Goal: Task Accomplishment & Management: Manage account settings

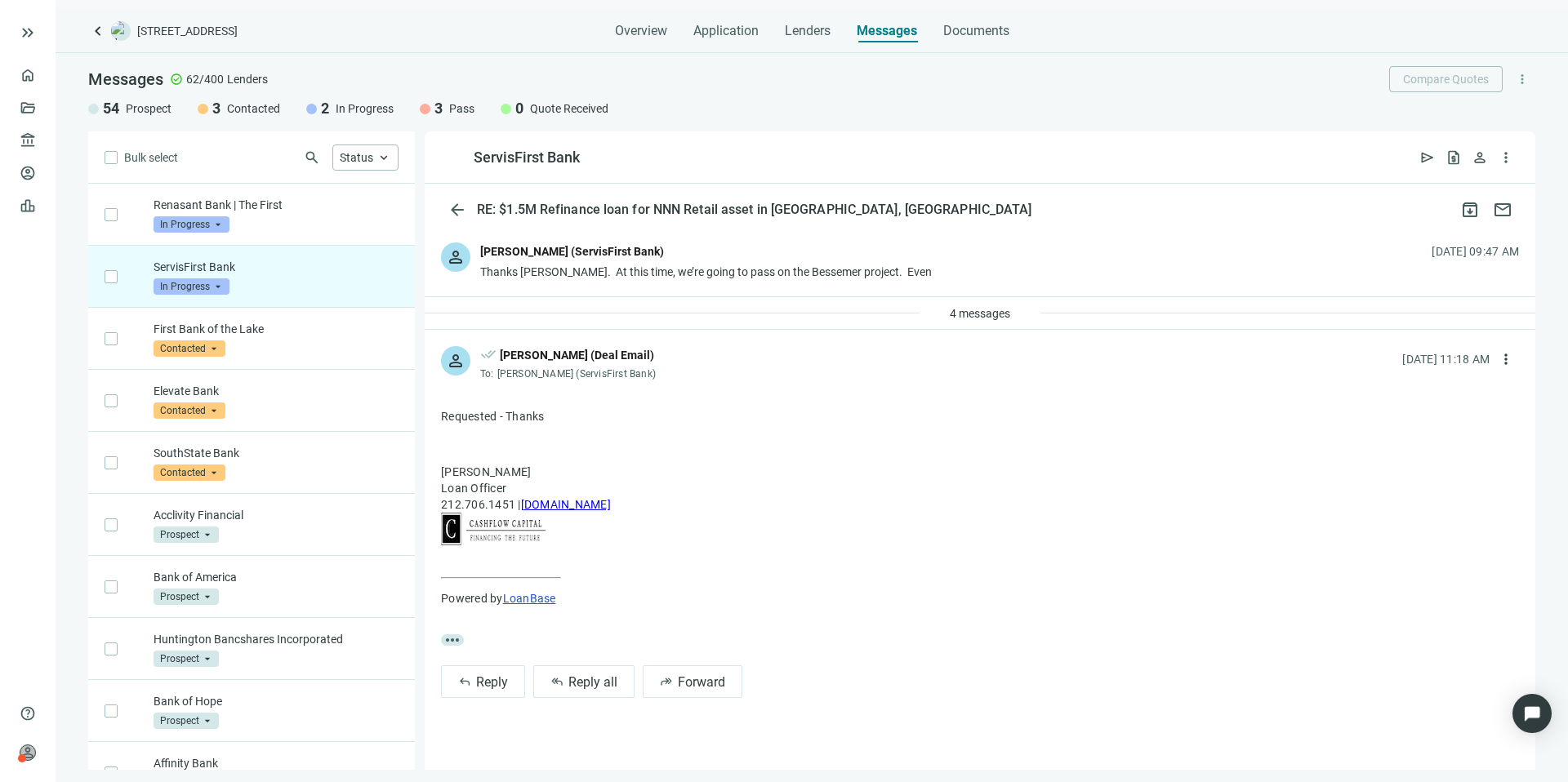
scroll to position [62, 0]
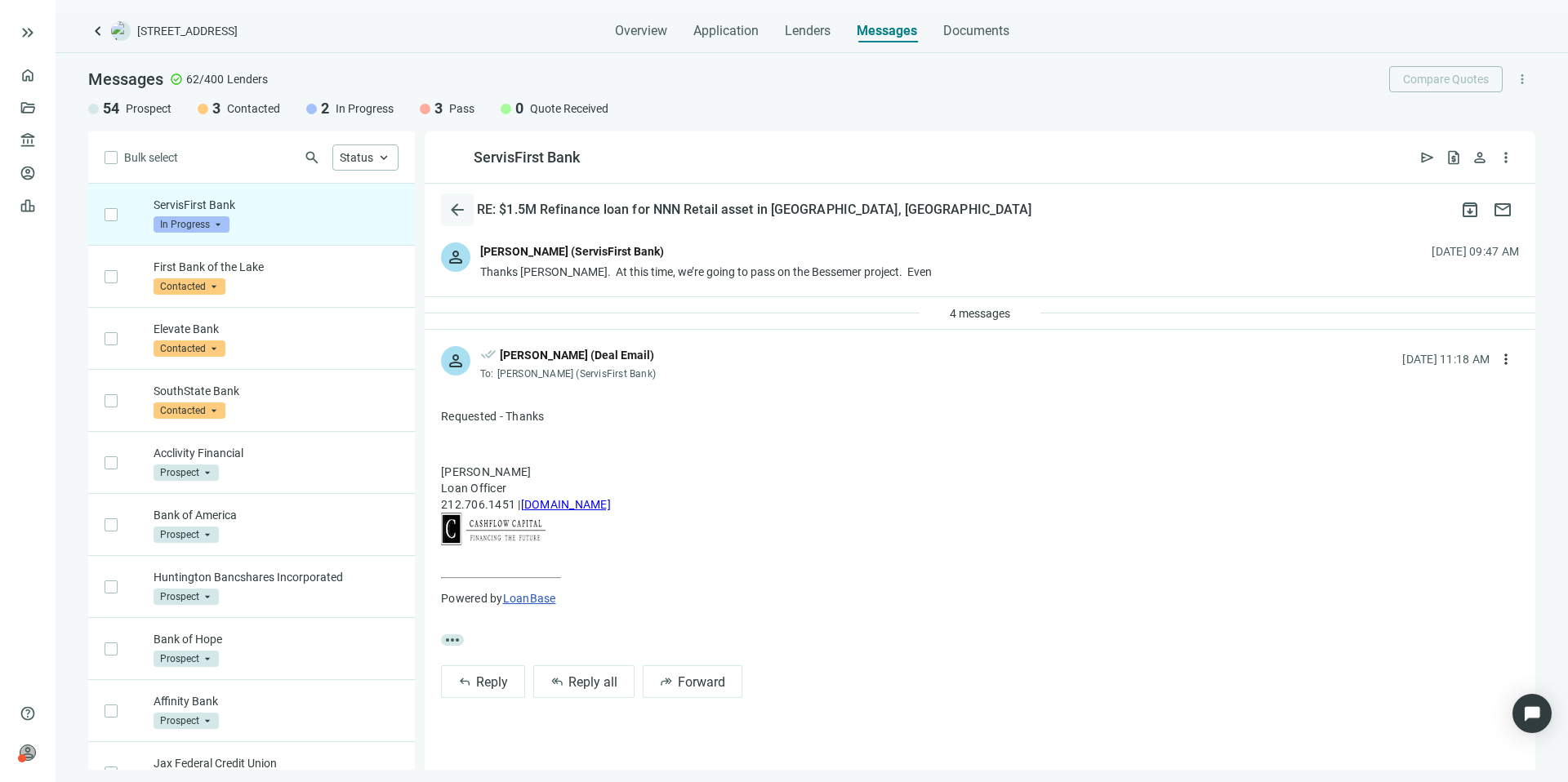
click at [468, 201] on button "arrow_back" at bounding box center [458, 210] width 33 height 33
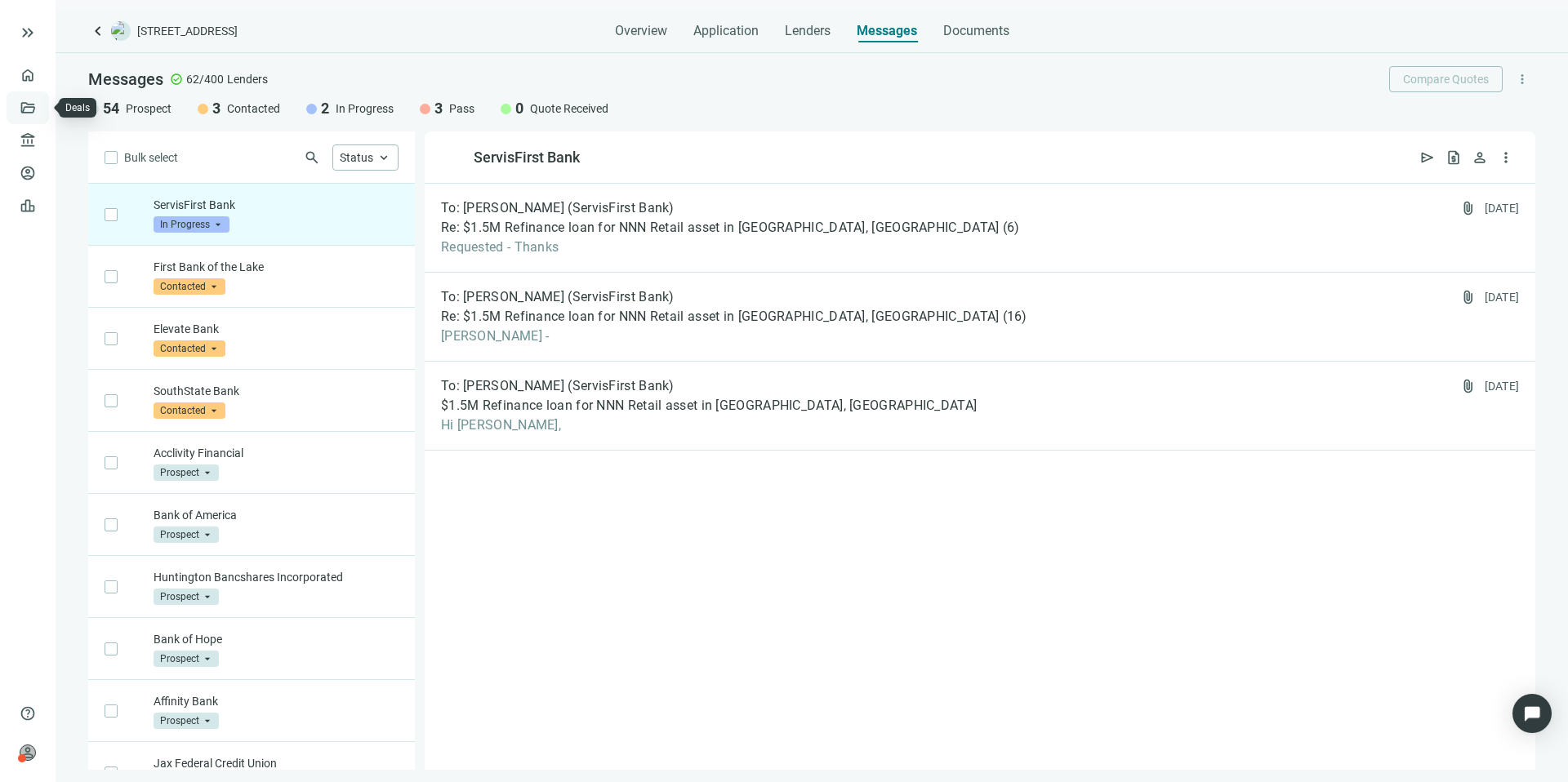
click at [40, 106] on link "Deals" at bounding box center [55, 108] width 29 height 13
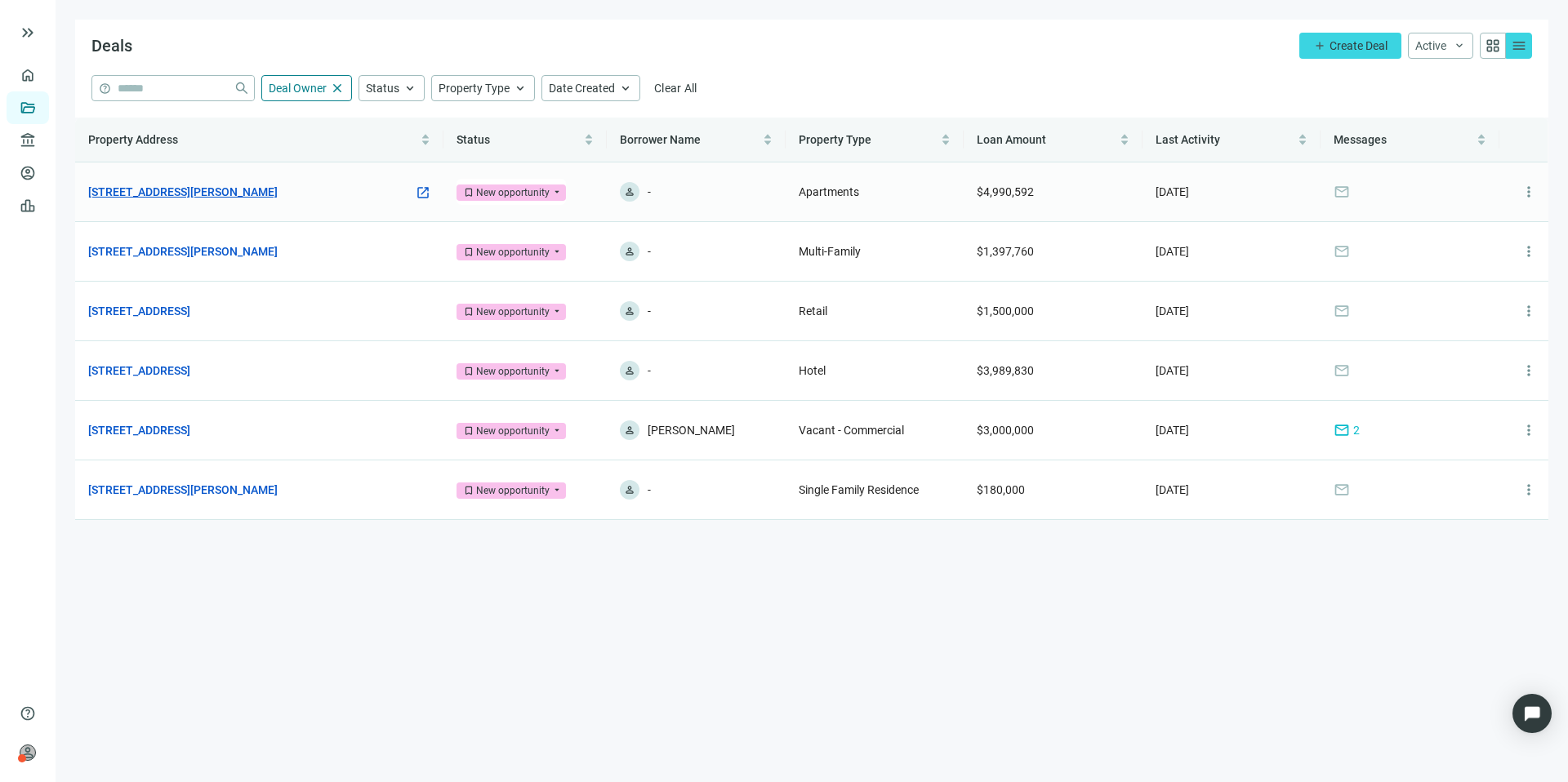
click at [184, 196] on link "[STREET_ADDRESS][PERSON_NAME]" at bounding box center [183, 192] width 189 height 18
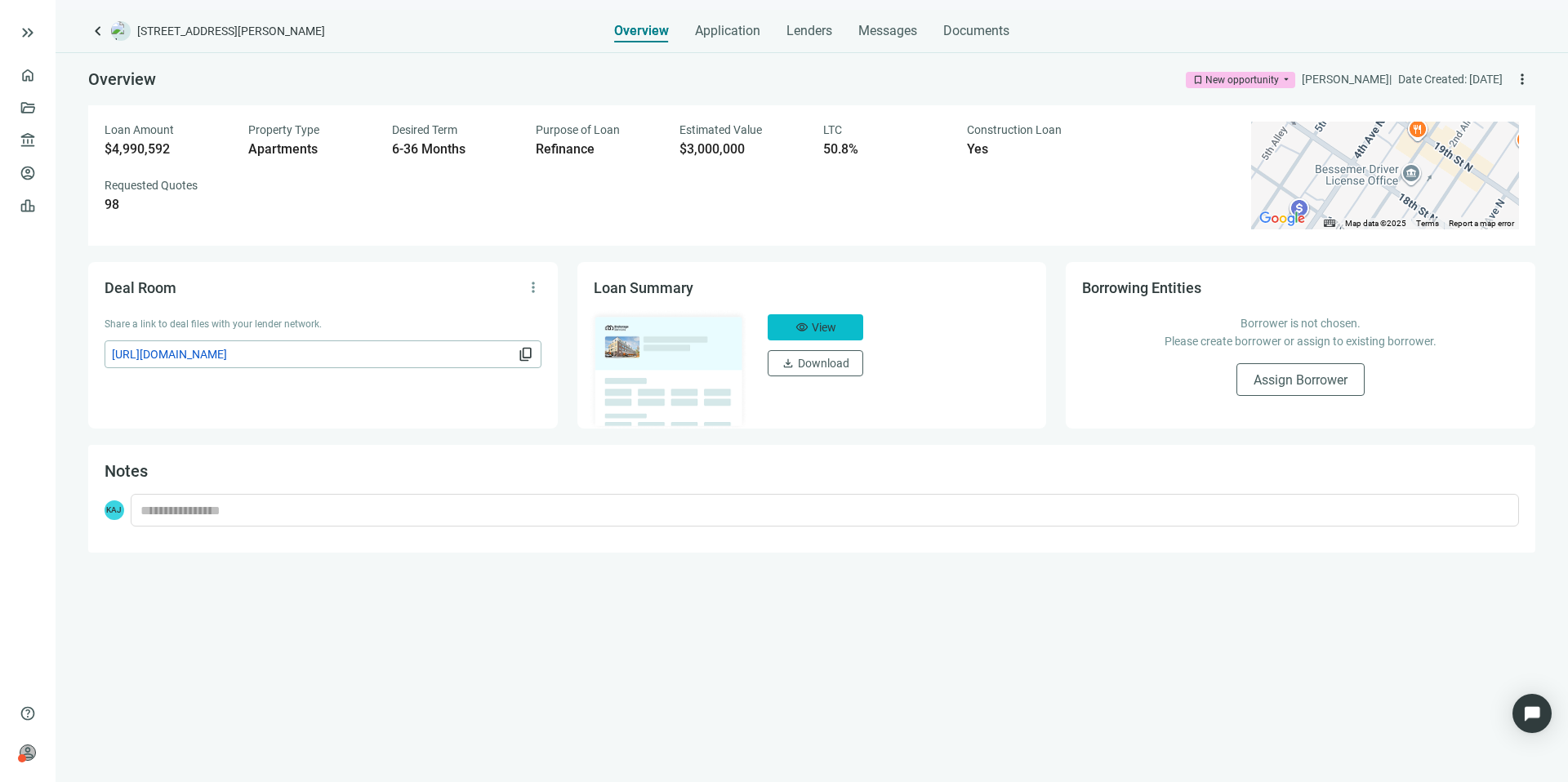
click at [825, 334] on button "visibility View" at bounding box center [815, 327] width 96 height 26
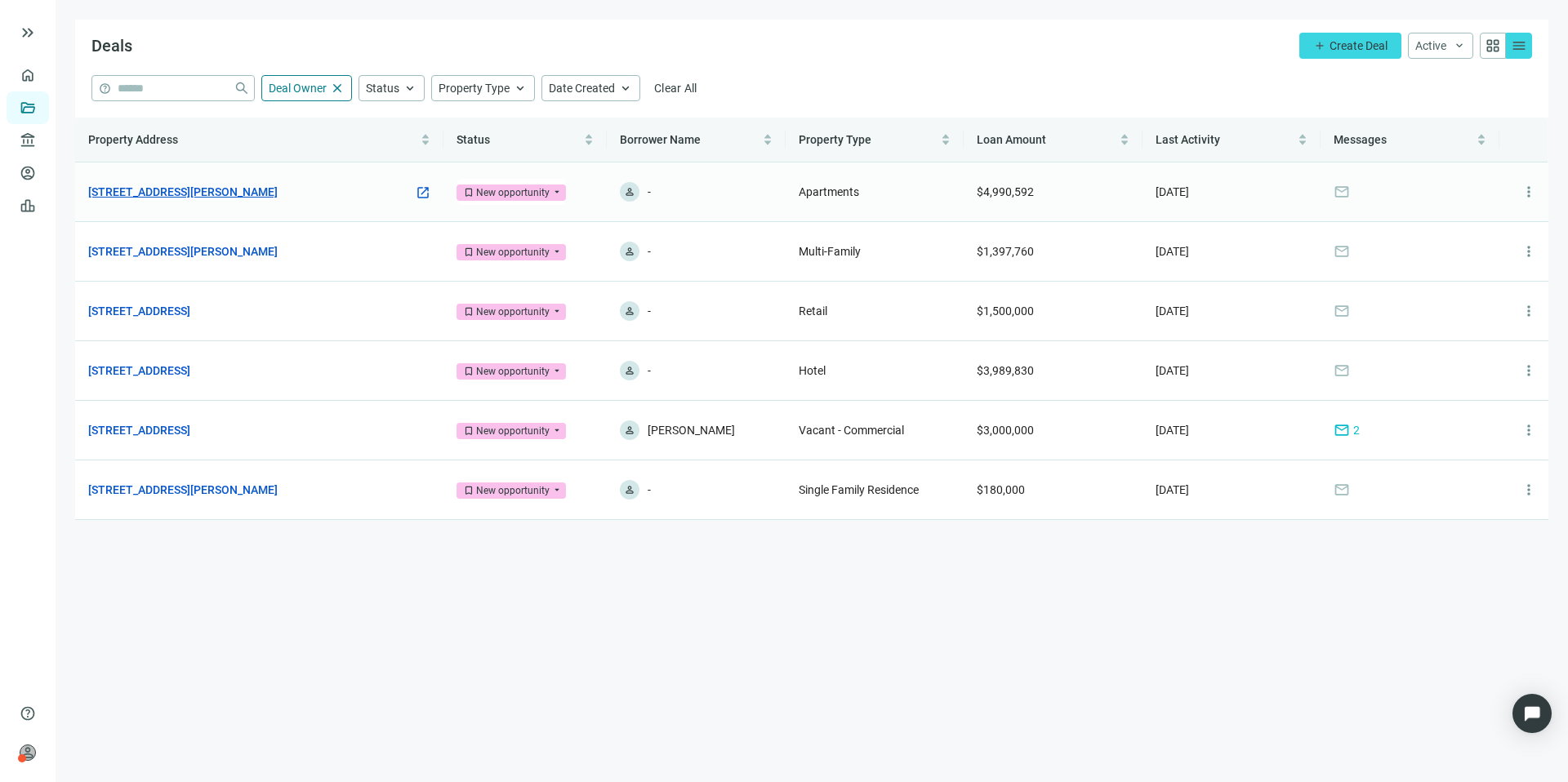
click at [265, 190] on link "[STREET_ADDRESS][PERSON_NAME]" at bounding box center [183, 192] width 189 height 18
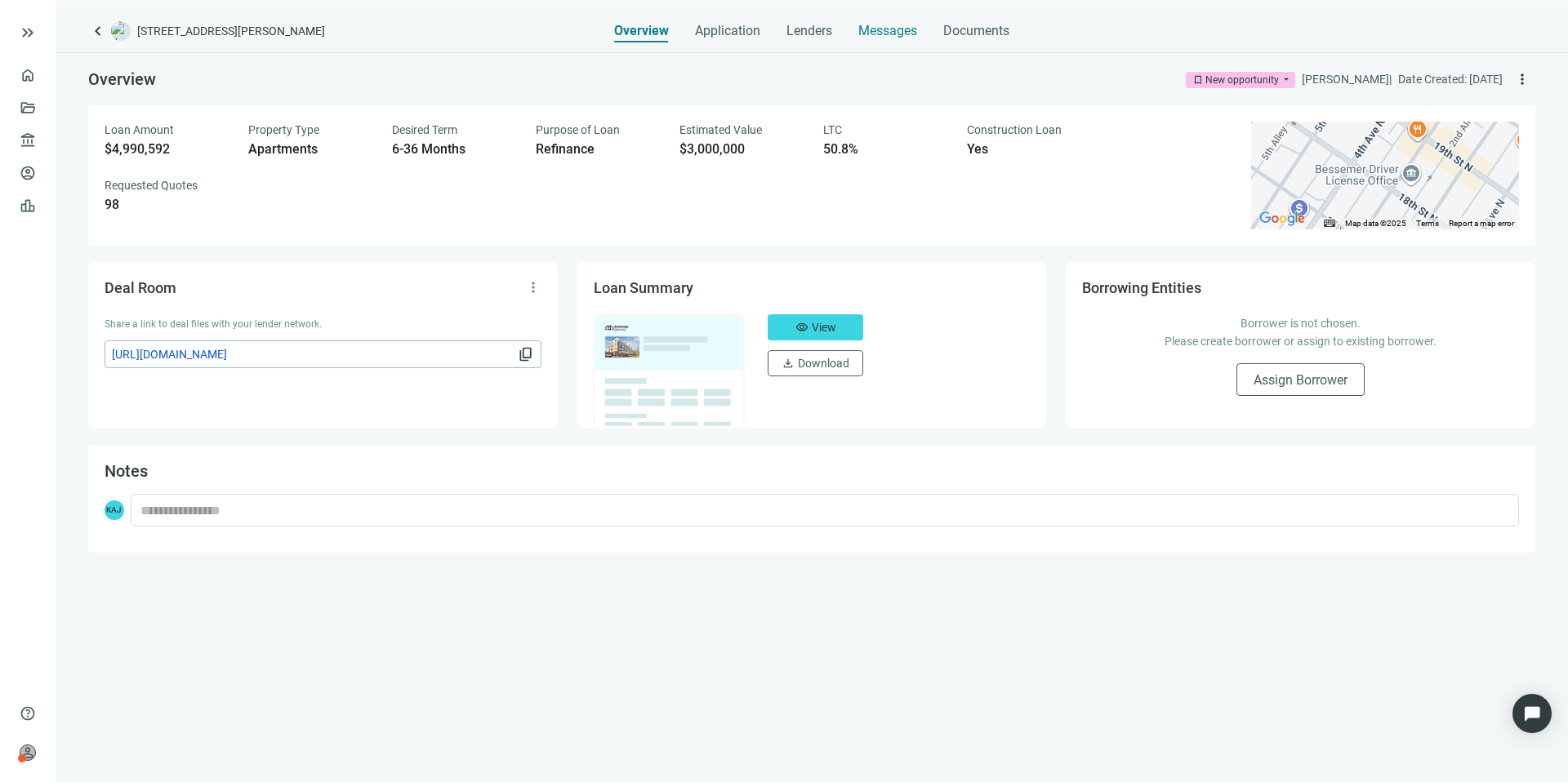
click at [887, 30] on span "Messages" at bounding box center [888, 30] width 59 height 16
